Goal: Register for event/course

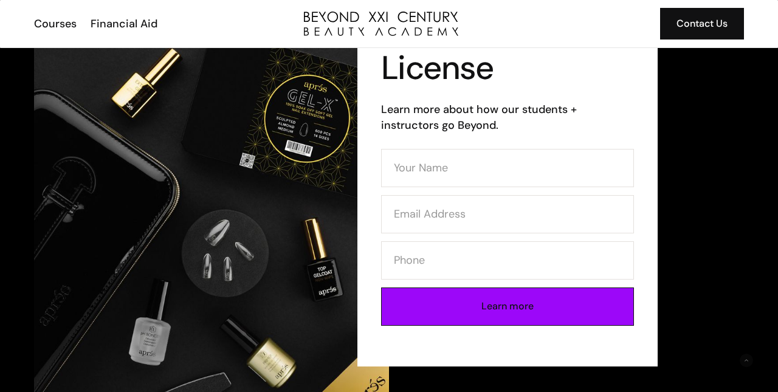
scroll to position [139, 0]
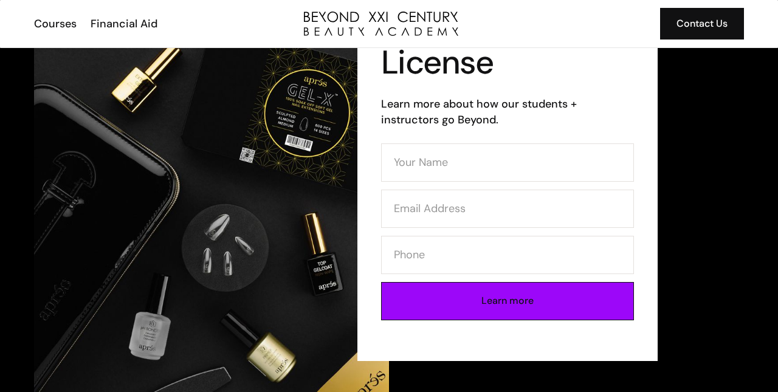
click at [481, 292] on input "Learn more" at bounding box center [507, 301] width 253 height 38
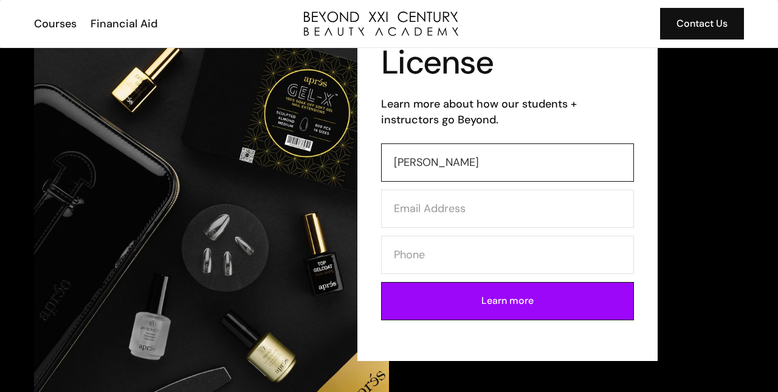
type input "Yvonne"
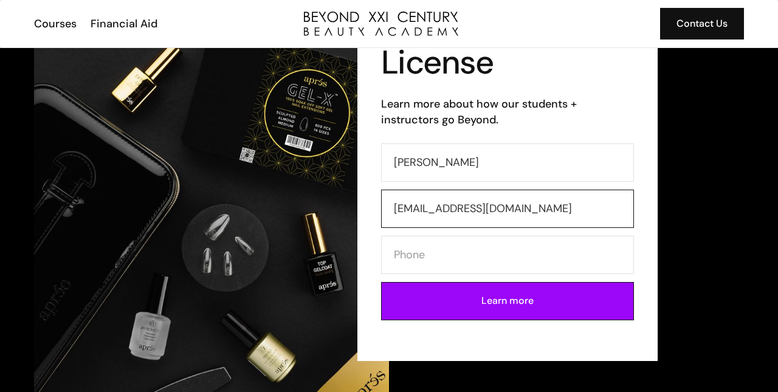
type input "huxinyu638@gmail.com"
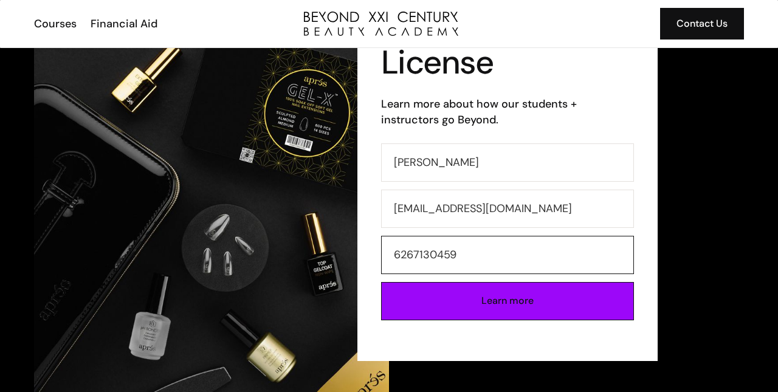
type input "6267130459"
click at [497, 312] on input "Learn more" at bounding box center [507, 301] width 253 height 38
type input "Please wait..."
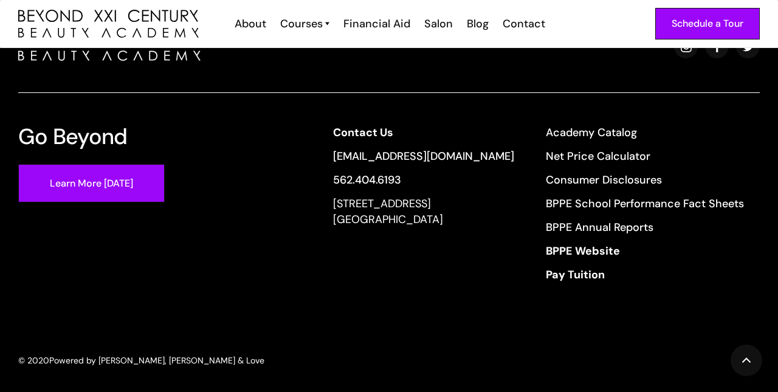
scroll to position [520, 0]
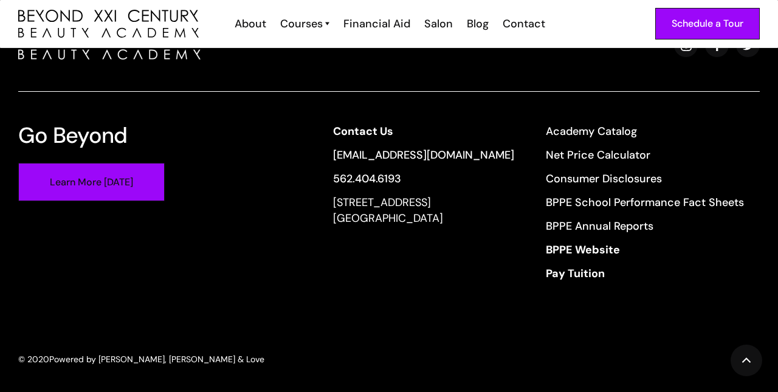
click at [117, 182] on link "Learn More [DATE]" at bounding box center [91, 182] width 146 height 38
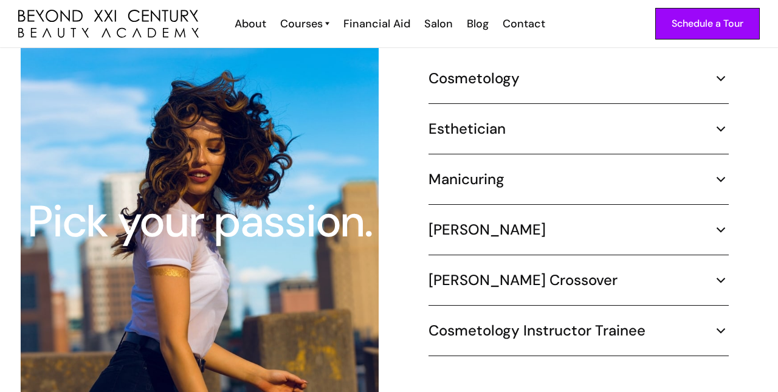
scroll to position [1174, 0]
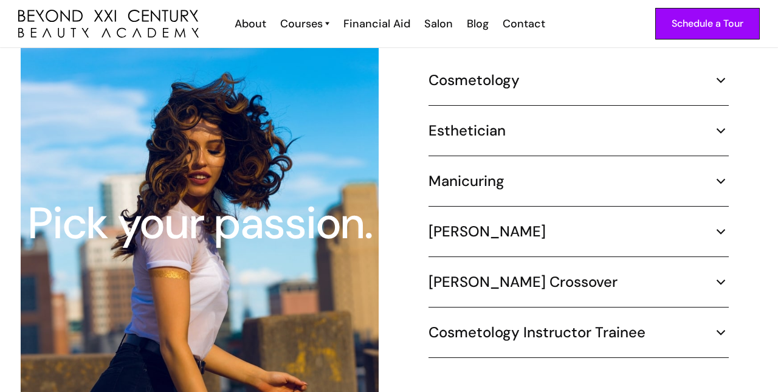
click at [368, 39] on div "Schedule a Tour About Cosmetology Esthetician Manicuring Barber Courses Cosmeto…" at bounding box center [388, 23] width 741 height 47
click at [461, 122] on h5 "Esthetician" at bounding box center [466, 131] width 77 height 18
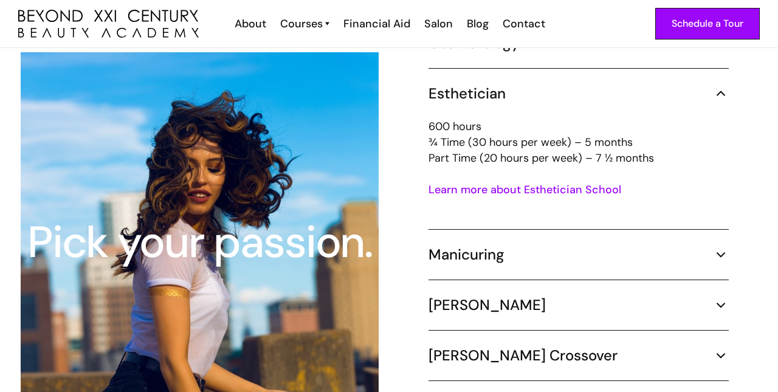
click at [493, 84] on h5 "Esthetician" at bounding box center [466, 93] width 77 height 18
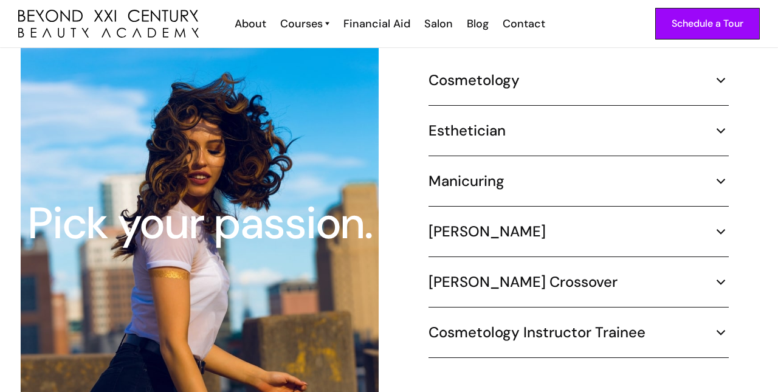
click at [491, 122] on h5 "Esthetician" at bounding box center [466, 131] width 77 height 18
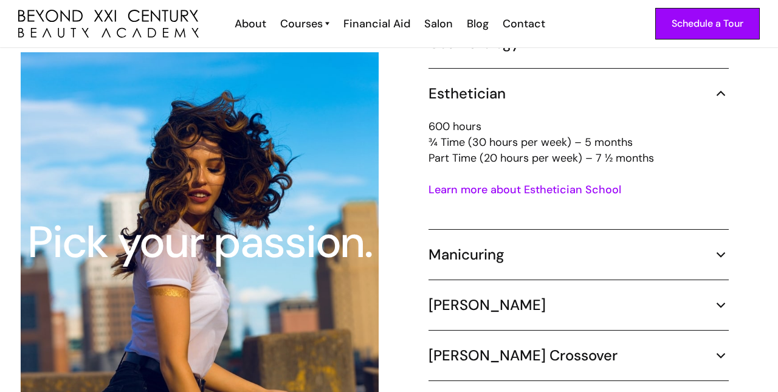
scroll to position [1157, 0]
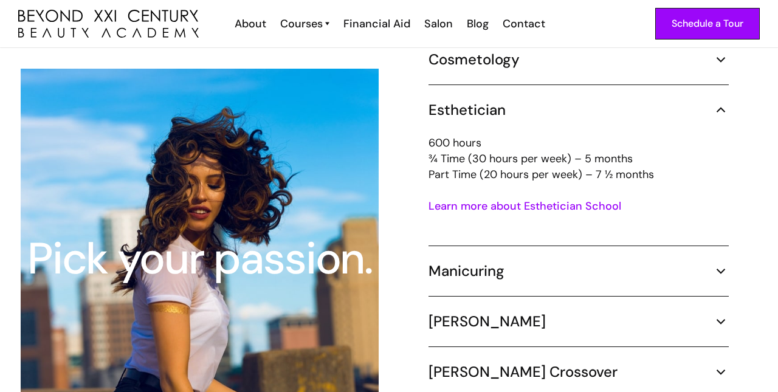
click at [487, 262] on h5 "Manicuring" at bounding box center [466, 271] width 76 height 18
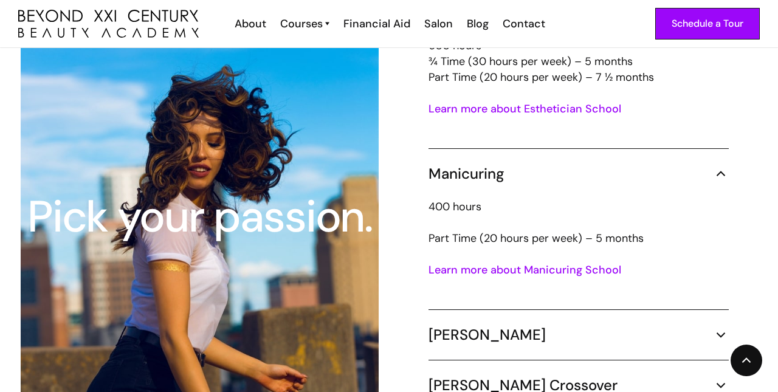
scroll to position [1256, 0]
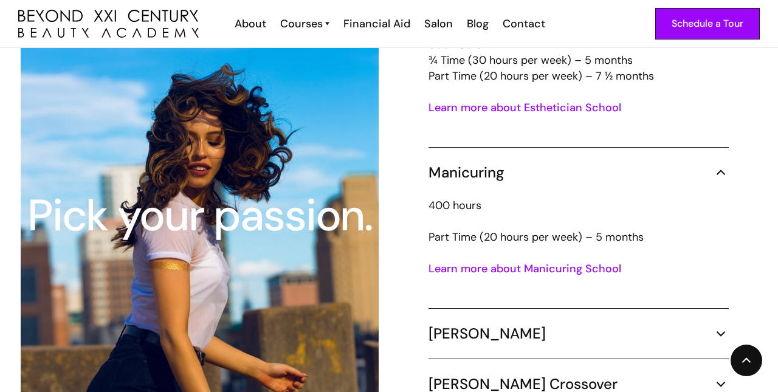
click at [518, 261] on link "Learn more about Manicuring School" at bounding box center [524, 268] width 193 height 15
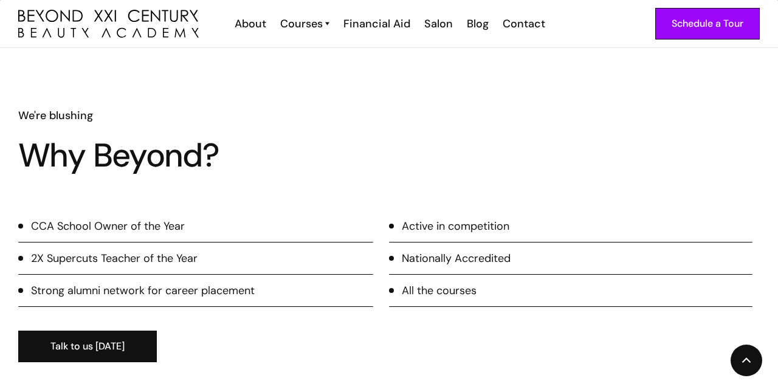
scroll to position [1558, 0]
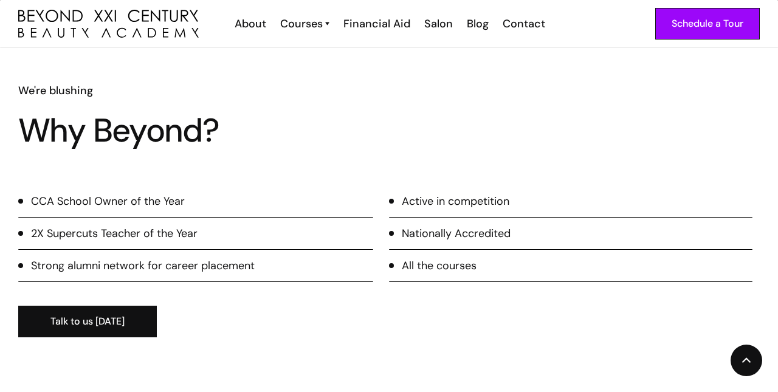
drag, startPoint x: 513, startPoint y: 213, endPoint x: 515, endPoint y: 225, distance: 12.2
click at [515, 225] on ul "Active in competition Nationally Accredited All the courses" at bounding box center [570, 241] width 363 height 97
click at [502, 223] on ul "Active in competition Nationally Accredited All the courses" at bounding box center [570, 241] width 363 height 97
